Goal: Task Accomplishment & Management: Complete application form

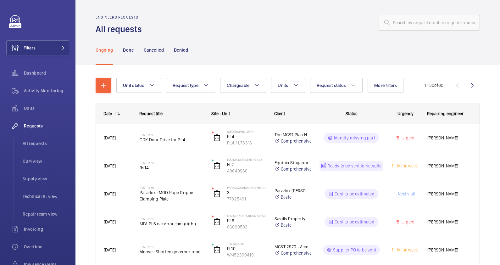
scroll to position [78, 0]
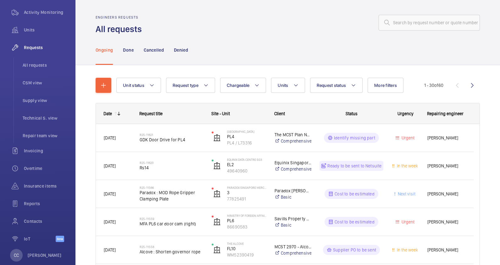
click at [282, 42] on div "Ongoing Done Cancelled Denied" at bounding box center [288, 50] width 384 height 30
click at [105, 83] on mat-icon "button" at bounding box center [104, 85] width 8 height 8
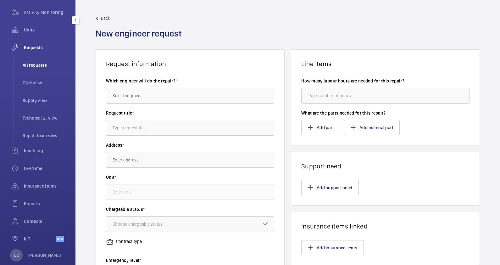
click at [39, 66] on span "All requests" at bounding box center [46, 65] width 47 height 6
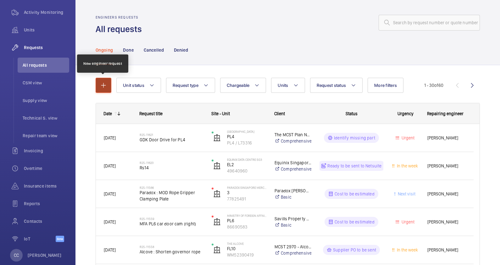
click at [106, 84] on mat-icon "button" at bounding box center [104, 85] width 8 height 8
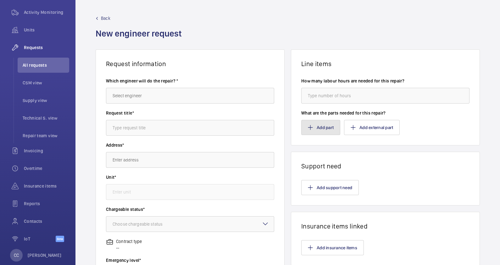
click at [320, 130] on button "Add part" at bounding box center [320, 127] width 39 height 15
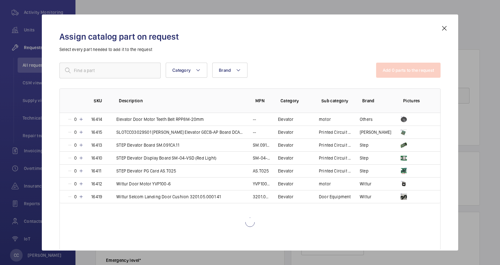
click at [299, 8] on div at bounding box center [250, 132] width 500 height 265
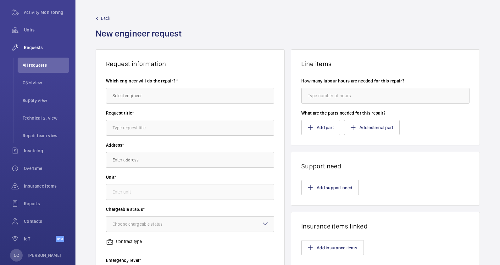
click at [104, 20] on span "Back" at bounding box center [105, 18] width 9 height 6
